Goal: Task Accomplishment & Management: Manage account settings

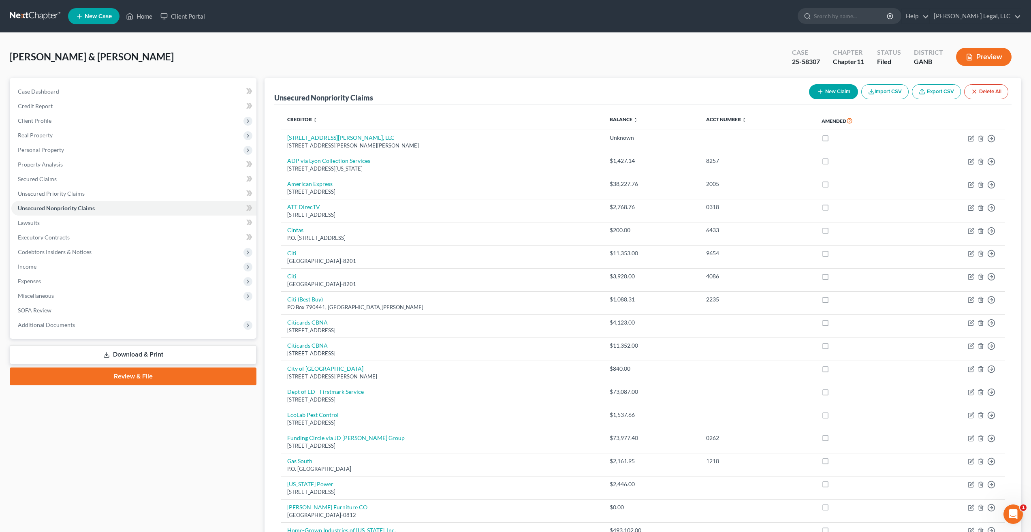
click at [29, 17] on link at bounding box center [36, 16] width 52 height 15
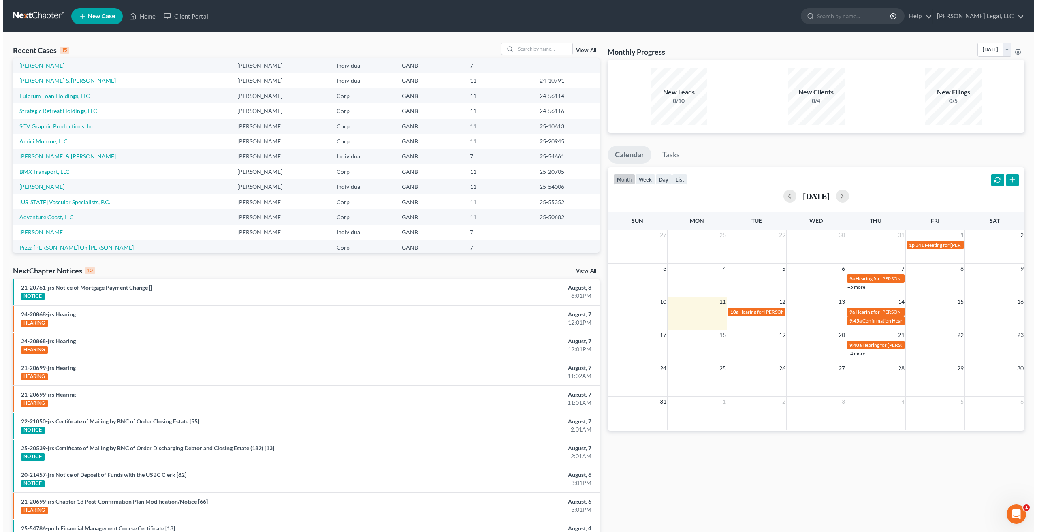
scroll to position [55, 0]
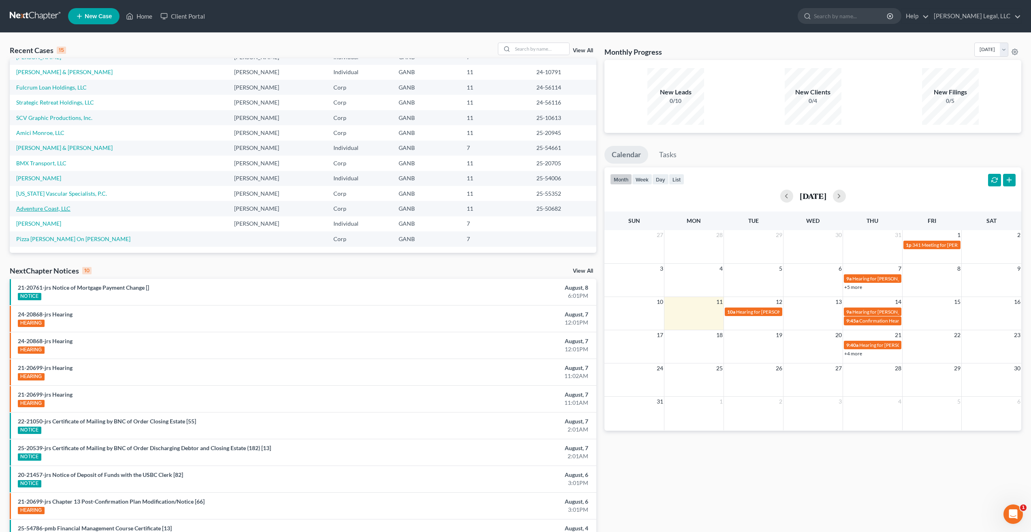
click at [52, 211] on link "Adventure Coast, LLC" at bounding box center [43, 208] width 54 height 7
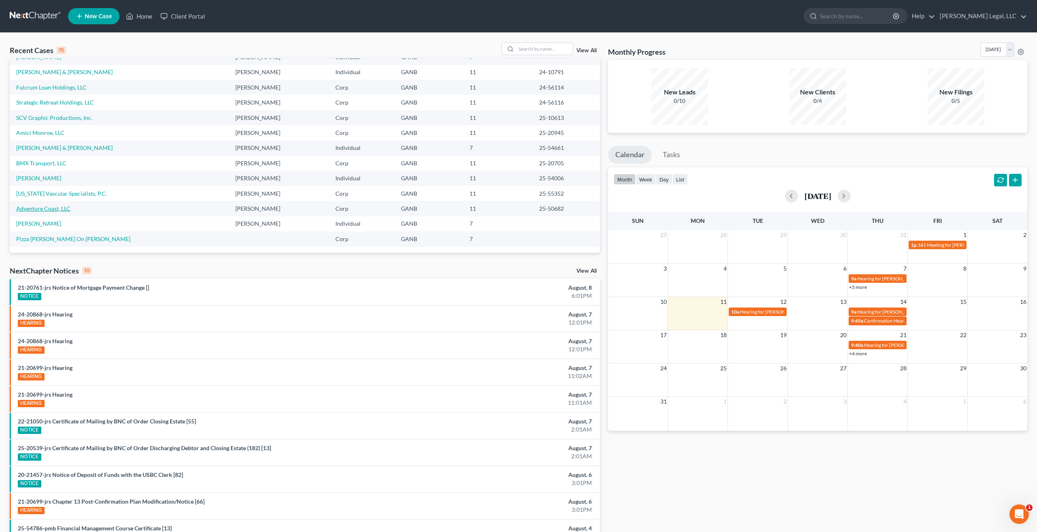
select select "6"
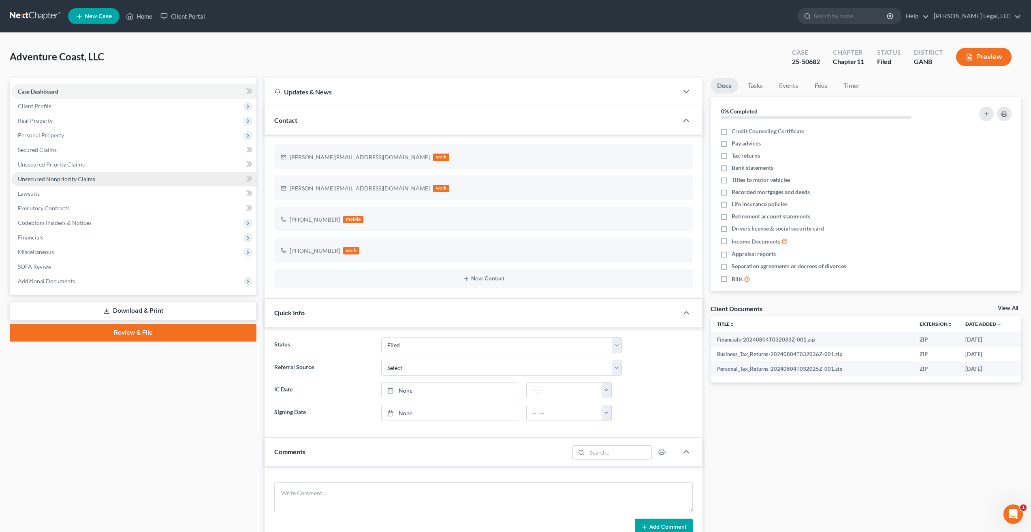
click at [80, 179] on span "Unsecured Nonpriority Claims" at bounding box center [56, 178] width 77 height 7
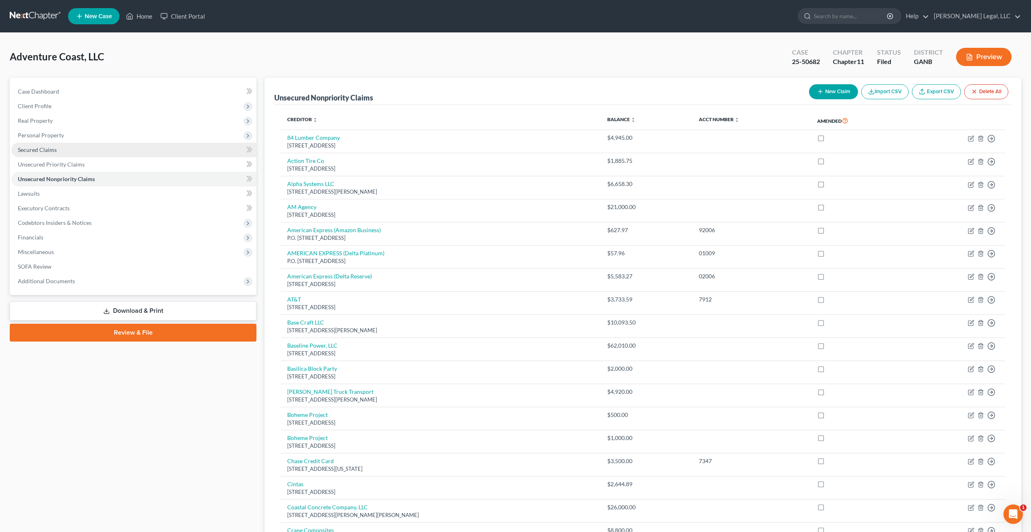
click at [63, 143] on link "Secured Claims" at bounding box center [133, 150] width 245 height 15
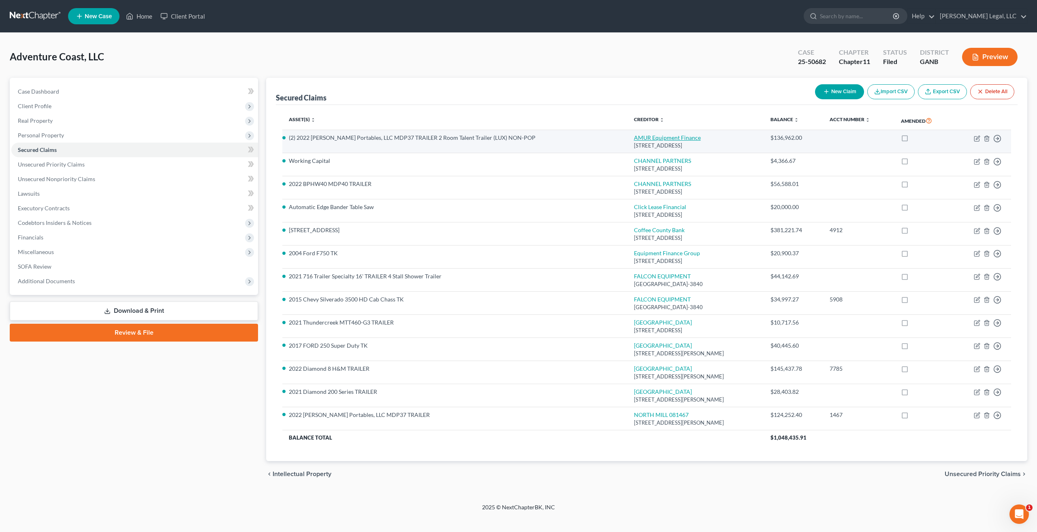
click at [650, 138] on link "AMUR Equipment Finance" at bounding box center [667, 137] width 67 height 7
select select "30"
select select "0"
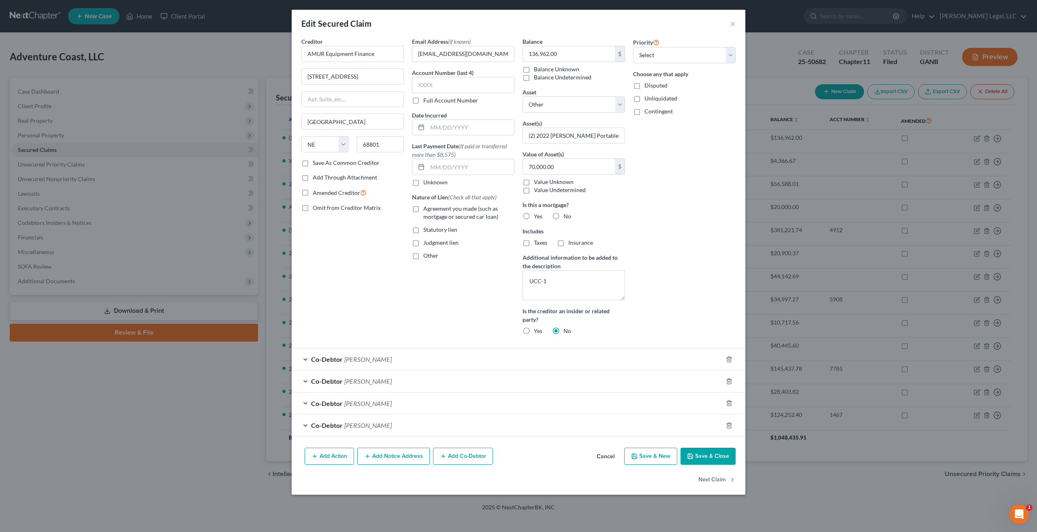
click at [605, 455] on button "Cancel" at bounding box center [605, 456] width 31 height 16
